Goal: Task Accomplishment & Management: Use online tool/utility

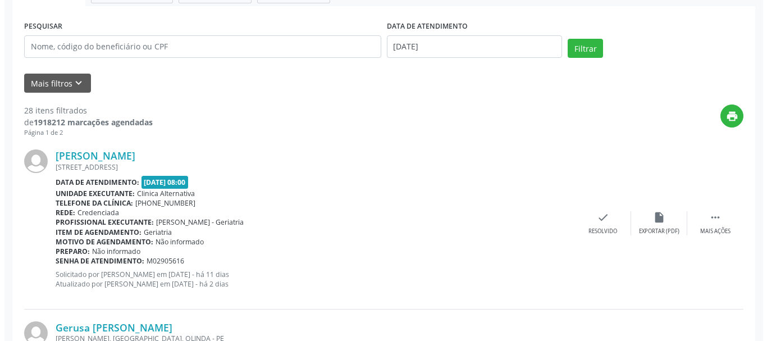
scroll to position [87, 0]
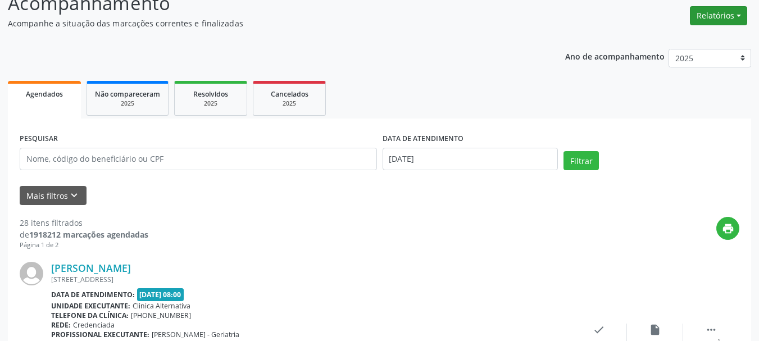
click at [708, 21] on button "Relatórios" at bounding box center [718, 15] width 57 height 19
click at [693, 37] on link "Agendamentos" at bounding box center [686, 40] width 121 height 16
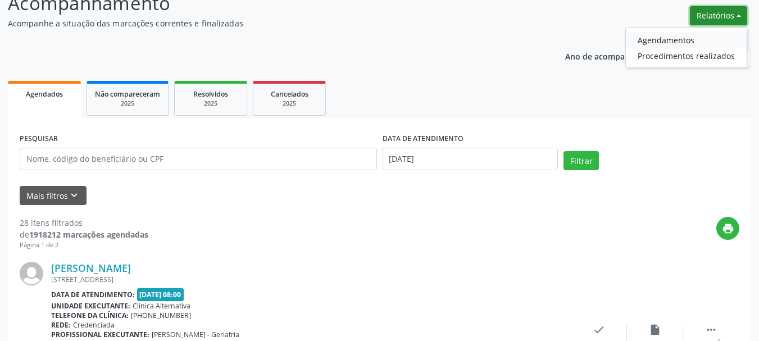
select select "8"
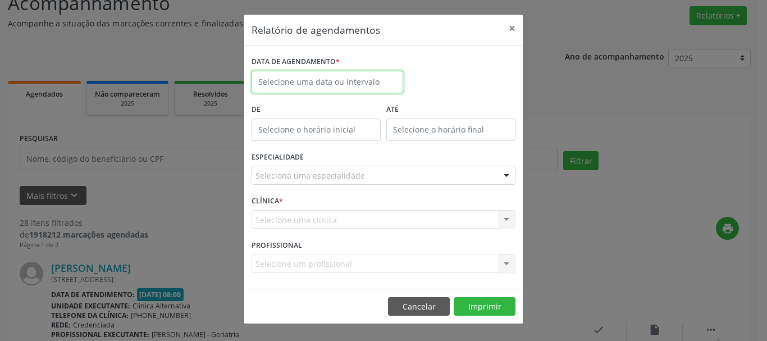
click at [353, 90] on body "Central de Marcação Clinica Alternativa Recepcionista da clínica  Configuraçõe…" at bounding box center [383, 83] width 767 height 341
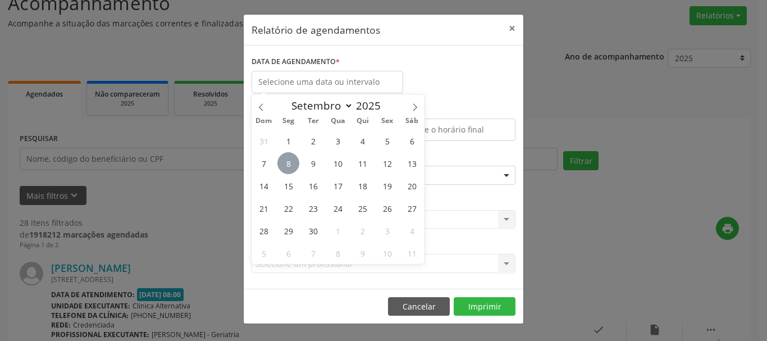
click at [293, 160] on span "8" at bounding box center [289, 163] width 22 height 22
type input "[DATE]"
click at [293, 158] on span "8" at bounding box center [289, 163] width 22 height 22
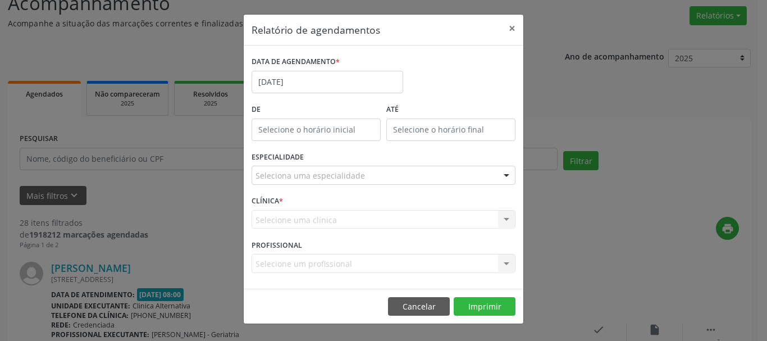
click at [293, 158] on label "ESPECIALIDADE" at bounding box center [278, 157] width 52 height 17
click at [389, 167] on div at bounding box center [384, 175] width 264 height 19
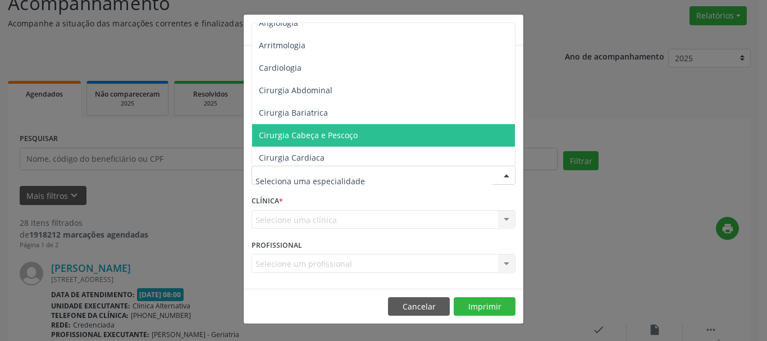
scroll to position [0, 0]
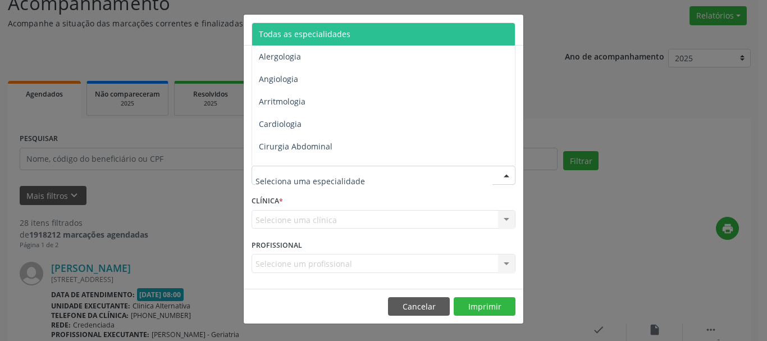
click at [330, 31] on span "Todas as especialidades" at bounding box center [305, 34] width 92 height 11
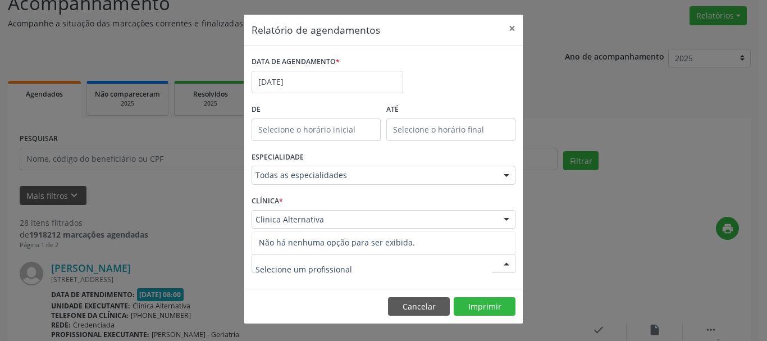
click at [416, 266] on div at bounding box center [384, 263] width 264 height 19
click at [483, 310] on button "Imprimir" at bounding box center [485, 306] width 62 height 19
